Goal: Navigation & Orientation: Understand site structure

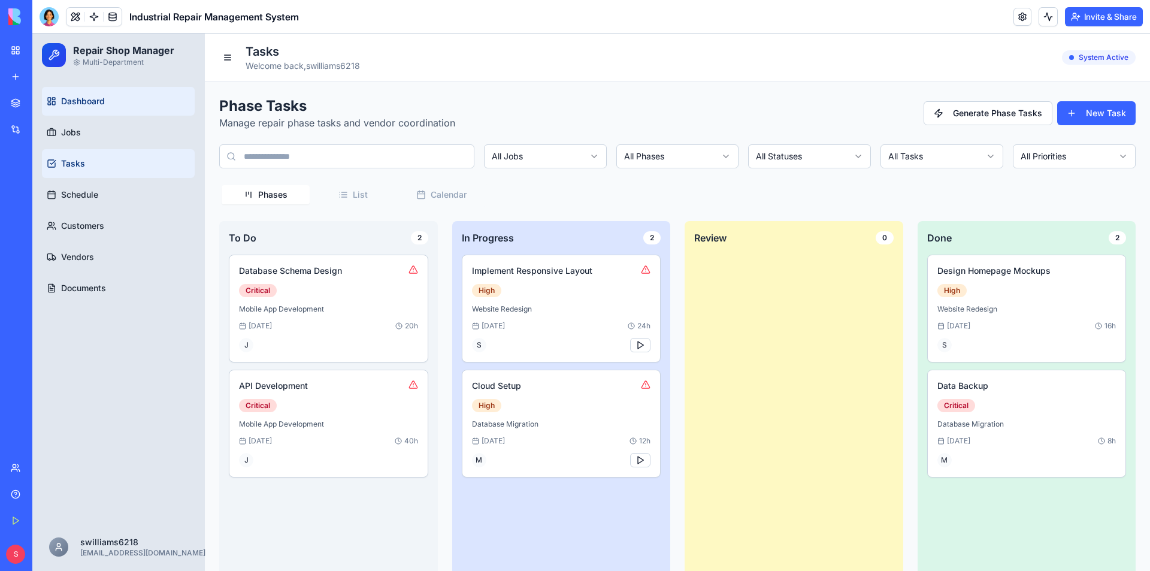
click at [134, 114] on link "Dashboard" at bounding box center [118, 101] width 153 height 29
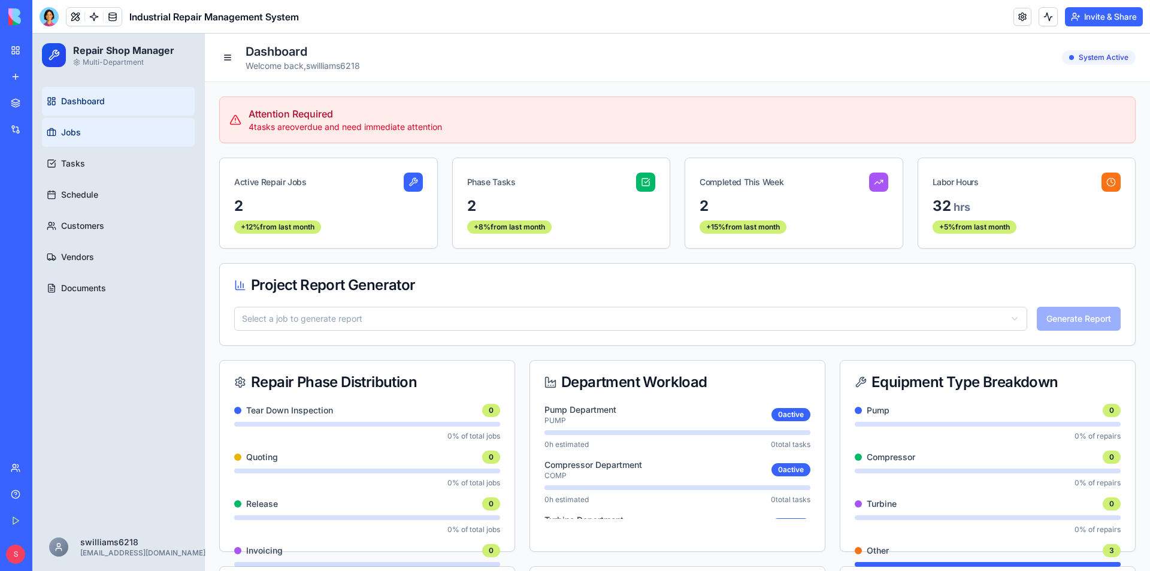
click at [113, 135] on link "Jobs" at bounding box center [118, 132] width 153 height 29
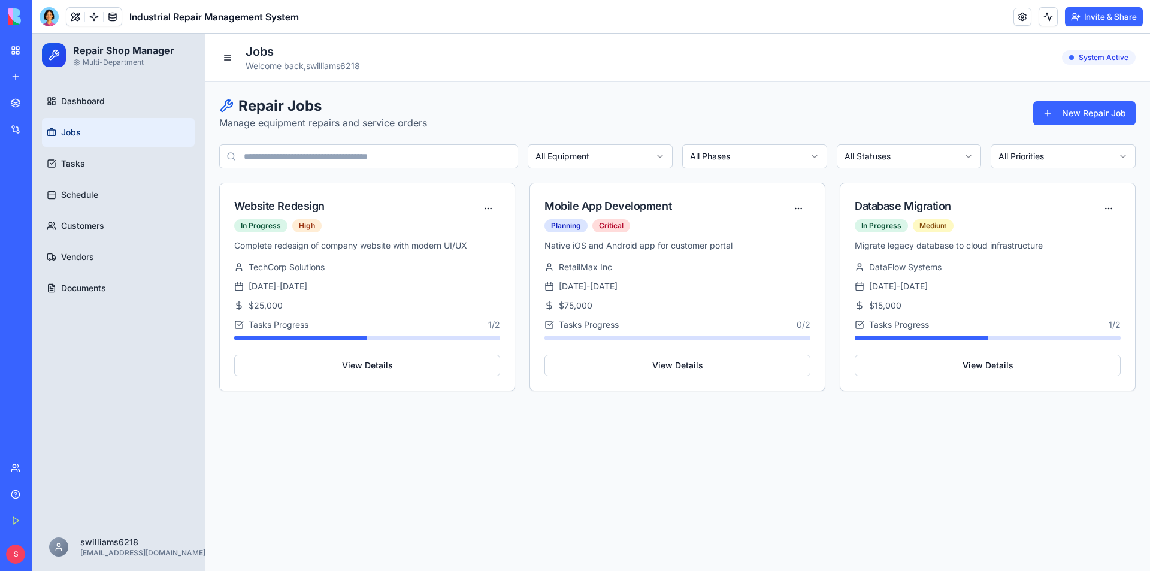
click at [660, 156] on html "Repair Shop Manager Multi-Department Dashboard Jobs Tasks Schedule Customers Ve…" at bounding box center [590, 302] width 1117 height 537
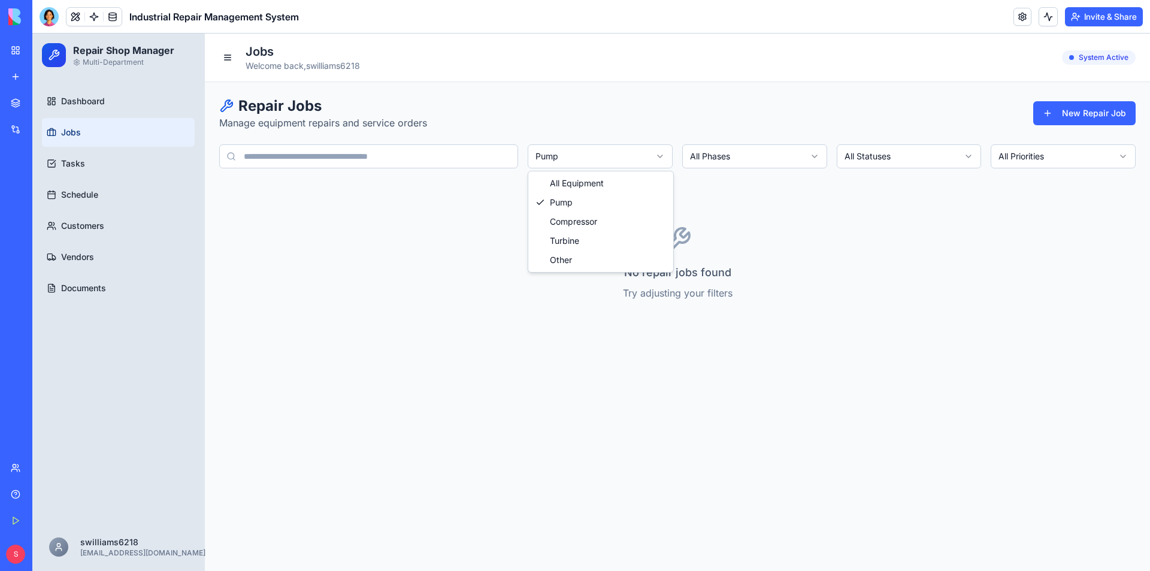
click at [657, 154] on html "Repair Shop Manager Multi-Department Dashboard Jobs Tasks Schedule Customers Ve…" at bounding box center [590, 302] width 1117 height 537
click at [661, 156] on html "Repair Shop Manager Multi-Department Dashboard Jobs Tasks Schedule Customers Ve…" at bounding box center [590, 302] width 1117 height 537
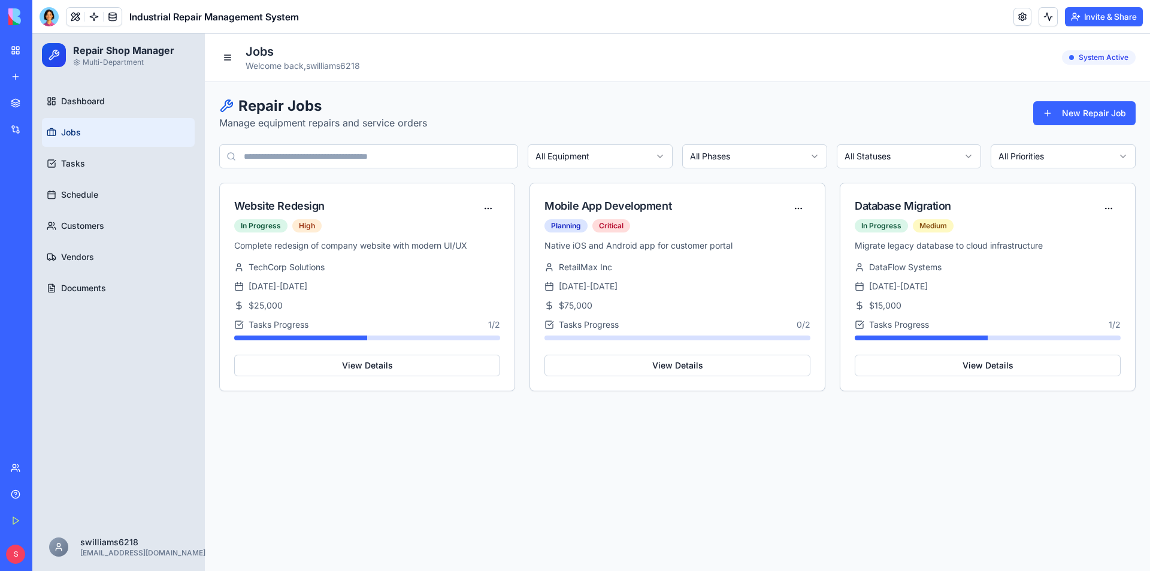
click at [810, 153] on html "Repair Shop Manager Multi-Department Dashboard Jobs Tasks Schedule Customers Ve…" at bounding box center [590, 302] width 1117 height 537
click at [965, 163] on html "Repair Shop Manager Multi-Department Dashboard Jobs Tasks Schedule Customers Ve…" at bounding box center [590, 302] width 1117 height 537
click at [965, 163] on body "Repair Shop Manager Multi-Department Dashboard Jobs Tasks Schedule Customers Ve…" at bounding box center [590, 302] width 1117 height 537
click at [1102, 162] on html "Repair Shop Manager Multi-Department Dashboard Jobs Tasks Schedule Customers Ve…" at bounding box center [590, 302] width 1117 height 537
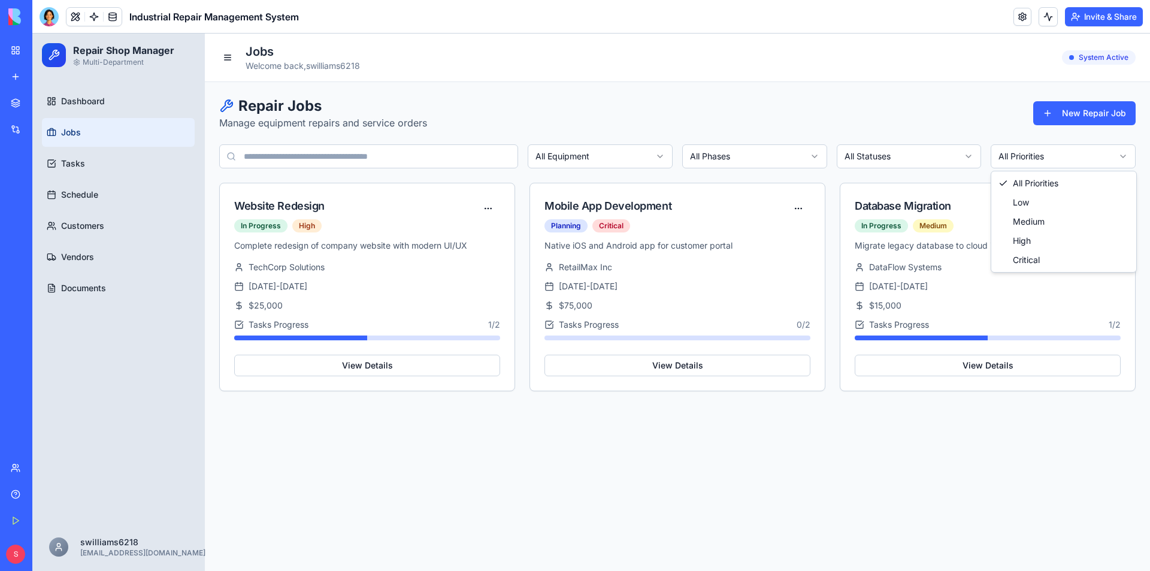
click at [1102, 162] on html "Repair Shop Manager Multi-Department Dashboard Jobs Tasks Schedule Customers Ve…" at bounding box center [590, 302] width 1117 height 537
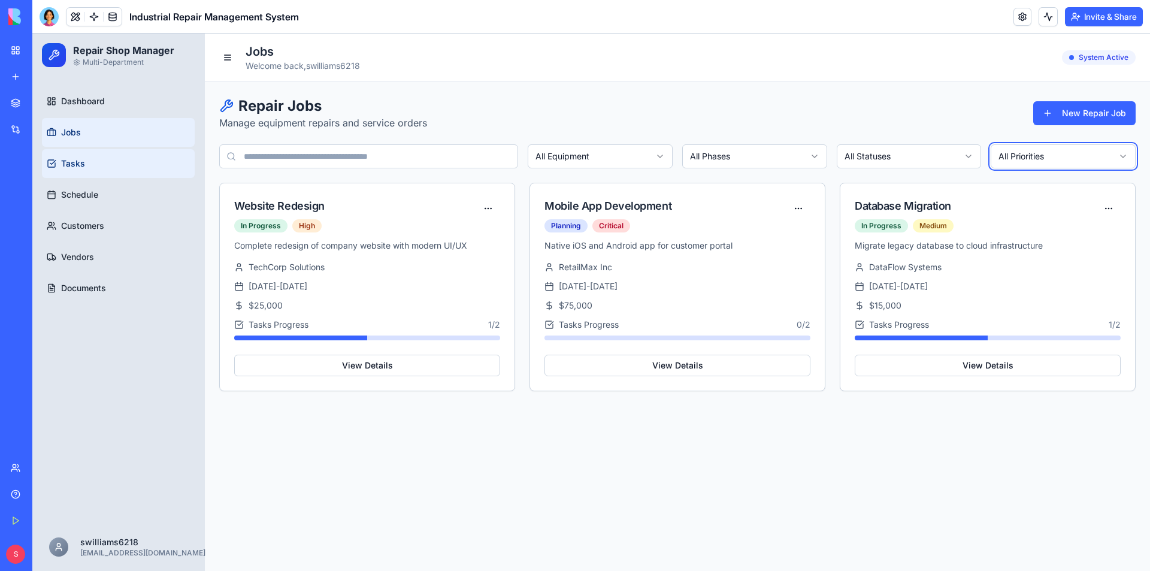
click at [74, 161] on html "Repair Shop Manager Multi-Department Dashboard Jobs Tasks Schedule Customers Ve…" at bounding box center [590, 302] width 1117 height 537
click at [74, 161] on span "Tasks" at bounding box center [73, 163] width 24 height 12
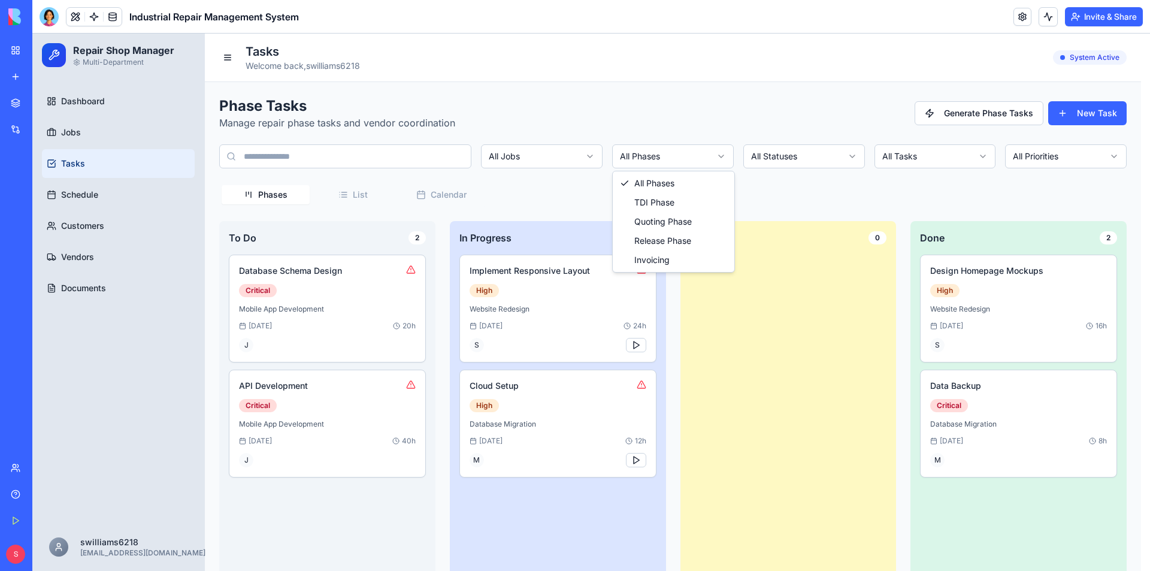
click at [717, 156] on html "Repair Shop Manager Multi-Department Dashboard Jobs Tasks Schedule Customers Ve…" at bounding box center [590, 314] width 1117 height 561
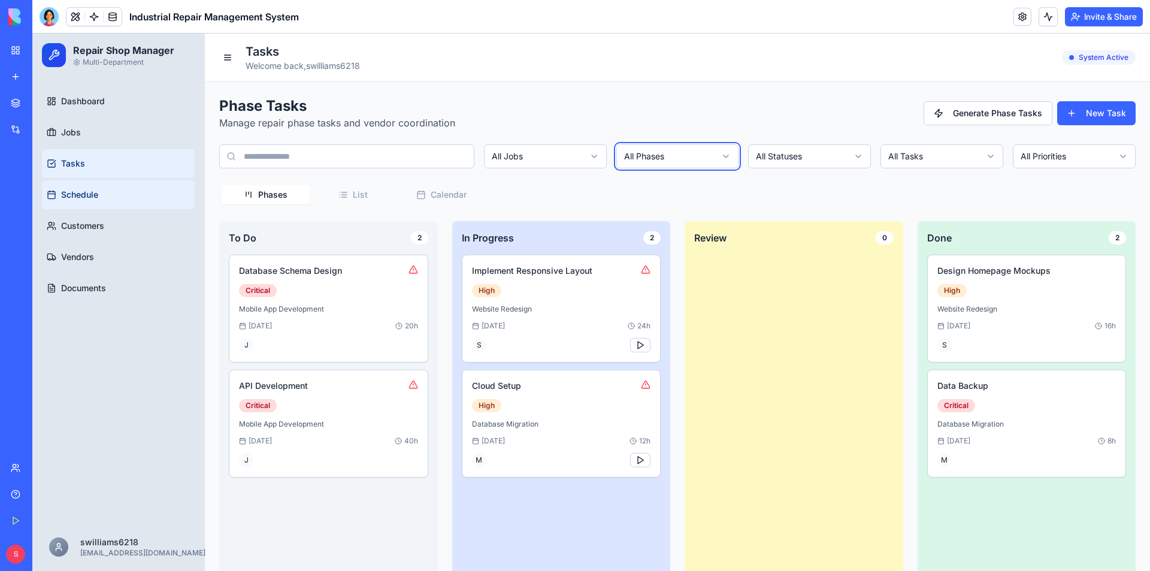
click at [115, 199] on html "Repair Shop Manager Multi-Department Dashboard Jobs Tasks Schedule Customers Ve…" at bounding box center [590, 314] width 1117 height 561
click at [115, 199] on link "Schedule" at bounding box center [118, 194] width 153 height 29
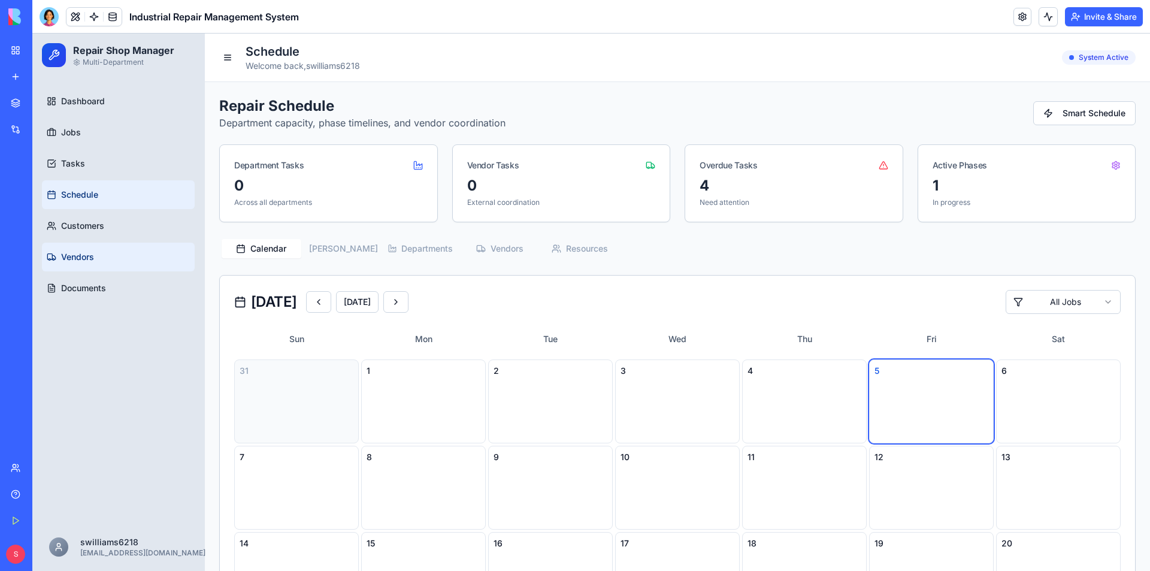
click at [93, 256] on span "Vendors" at bounding box center [77, 257] width 33 height 12
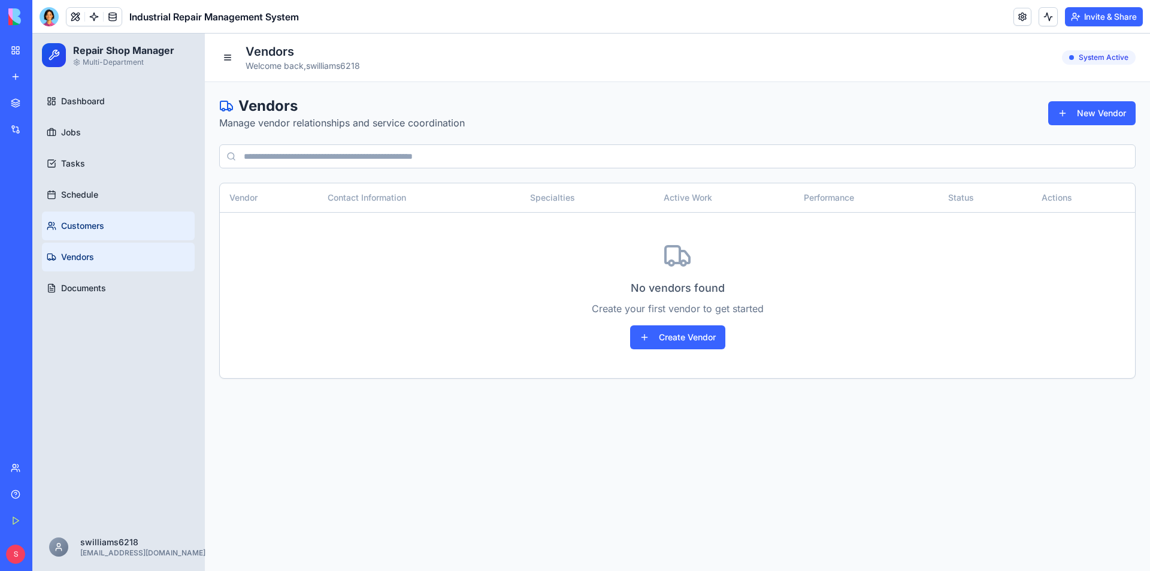
click at [105, 222] on link "Customers" at bounding box center [118, 225] width 153 height 29
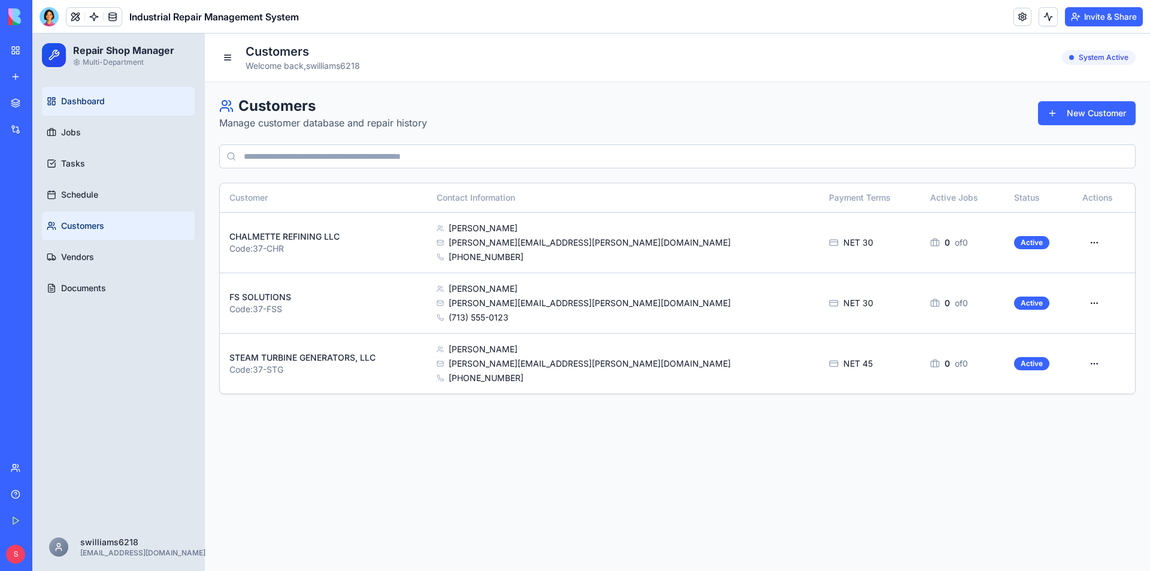
click at [121, 98] on link "Dashboard" at bounding box center [118, 101] width 153 height 29
